Goal: Information Seeking & Learning: Learn about a topic

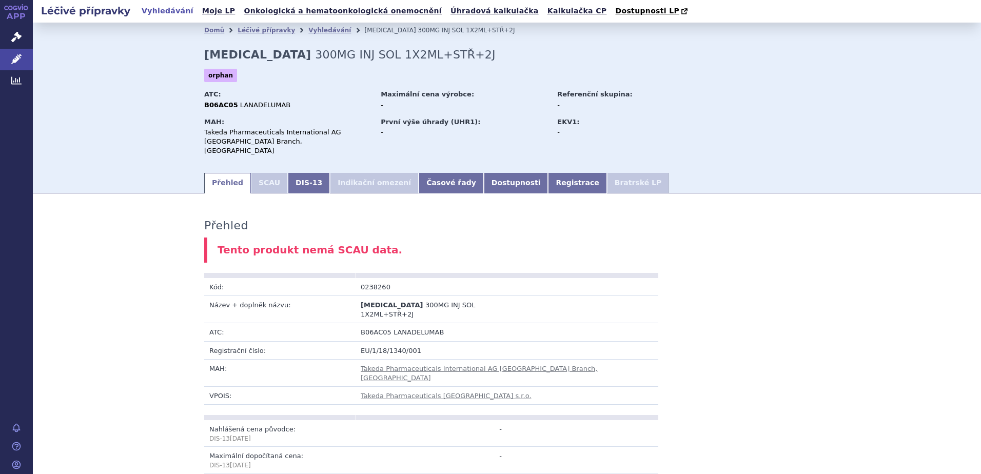
click at [251, 177] on li "SCAU" at bounding box center [269, 183] width 37 height 21
click at [347, 173] on li "Indikační omezení" at bounding box center [374, 183] width 89 height 21
click at [301, 174] on link "DIS-13" at bounding box center [309, 183] width 42 height 21
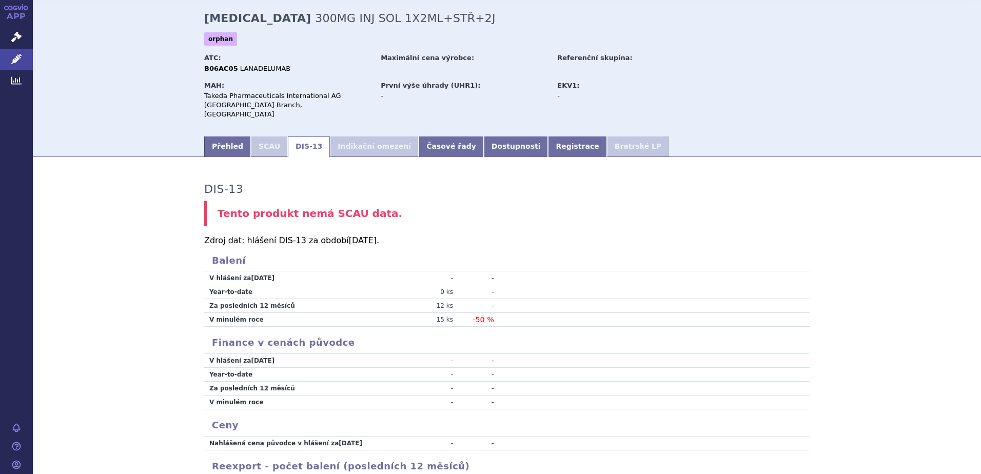
scroll to position [21, 0]
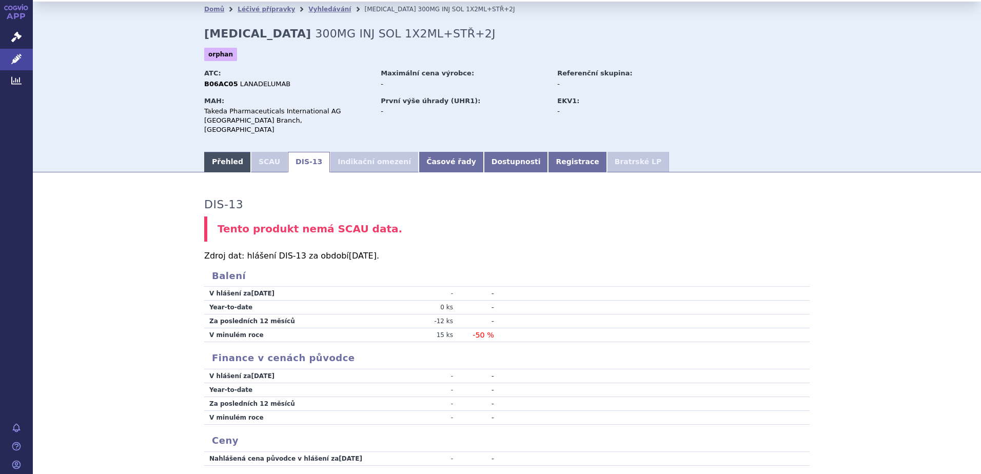
click at [204, 152] on link "Přehled" at bounding box center [227, 162] width 47 height 21
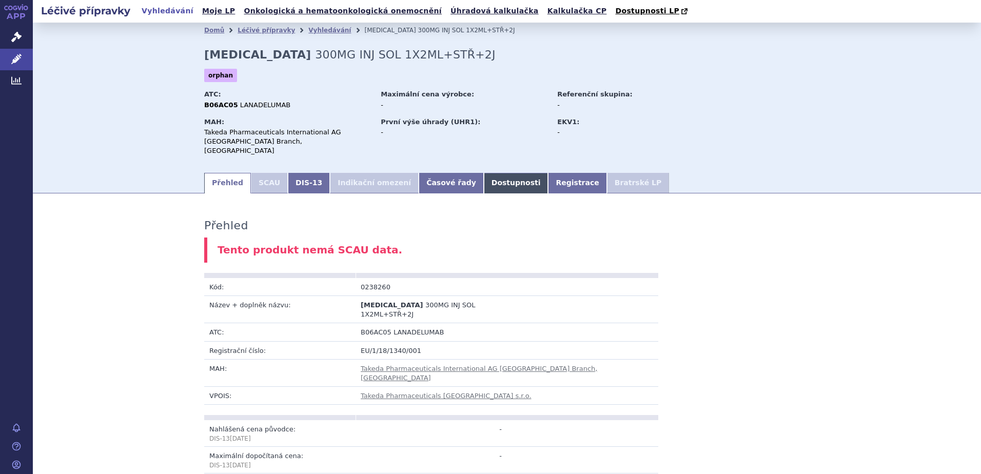
click at [484, 173] on link "Dostupnosti" at bounding box center [516, 183] width 65 height 21
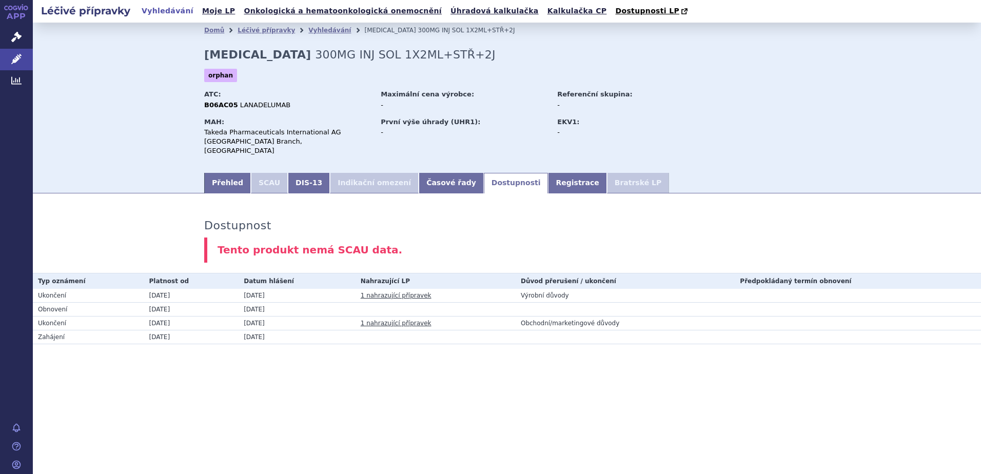
click at [607, 173] on li "Bratrské LP" at bounding box center [638, 183] width 62 height 21
click at [548, 173] on link "Registrace" at bounding box center [577, 183] width 58 height 21
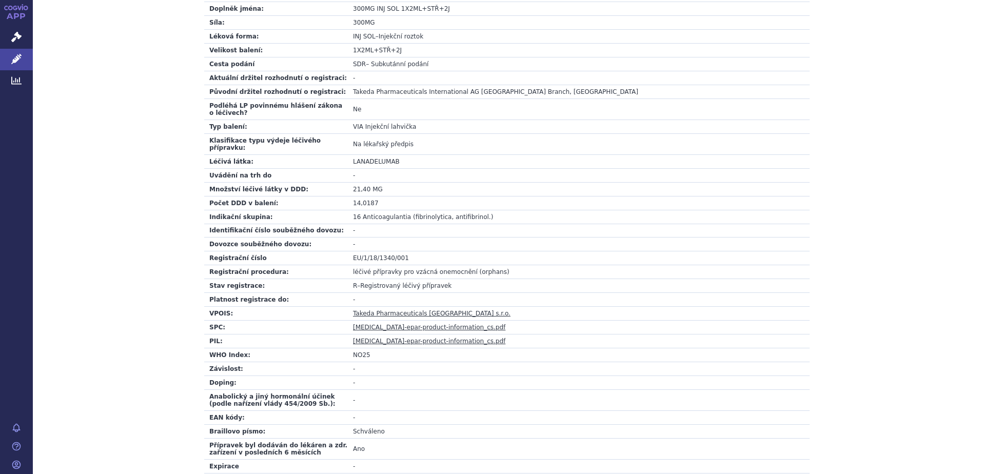
scroll to position [308, 0]
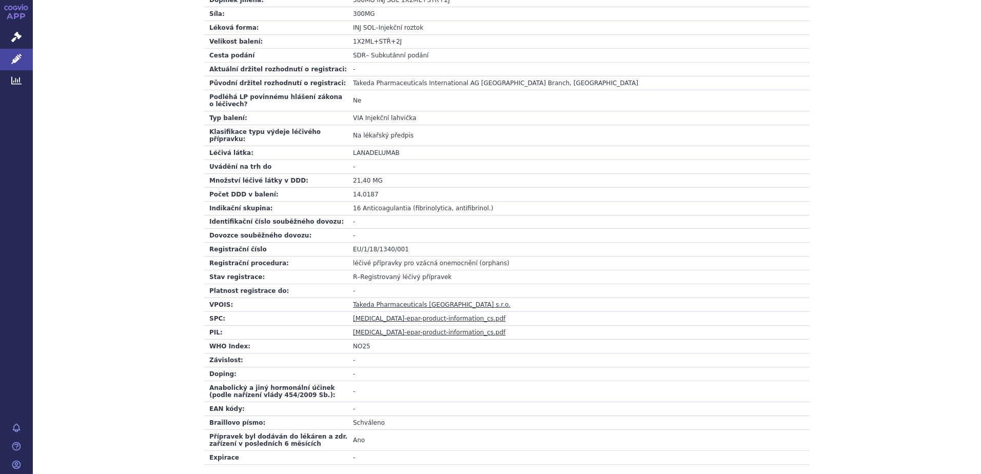
click at [387, 315] on link "[MEDICAL_DATA]-epar-product-information_cs.pdf" at bounding box center [429, 318] width 152 height 7
